Goal: Go to known website: Access a specific website the user already knows

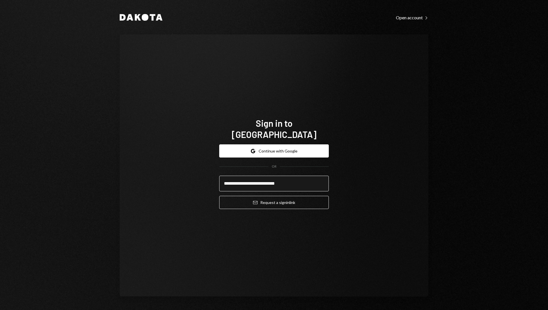
type input "**********"
click at [219, 196] on button "Email Request a sign in link" at bounding box center [274, 202] width 110 height 13
